Goal: Transaction & Acquisition: Purchase product/service

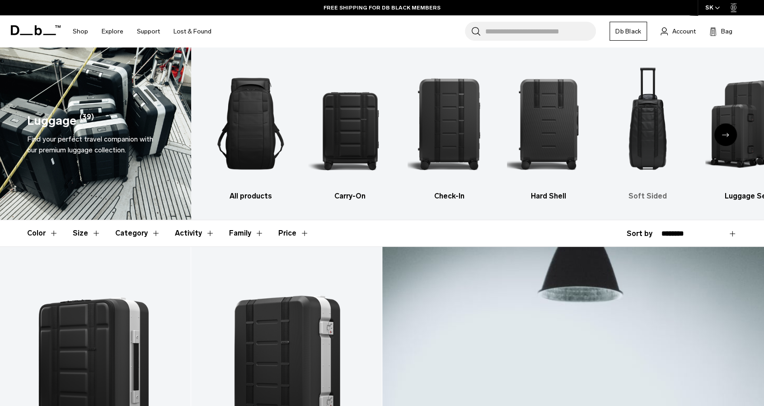
click at [653, 195] on h3 "Soft Sided" at bounding box center [648, 196] width 84 height 11
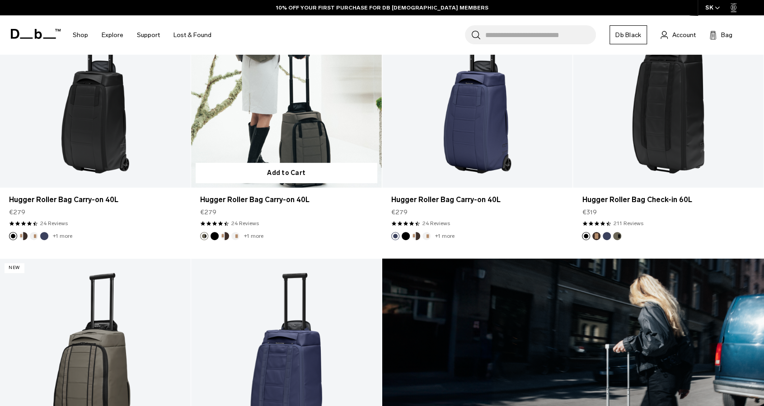
scroll to position [271, 0]
